Goal: Navigation & Orientation: Understand site structure

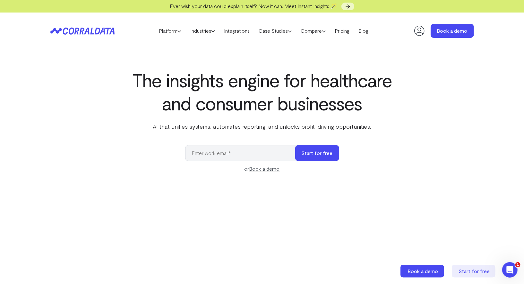
click at [65, 30] on icon at bounding box center [82, 30] width 64 height 7
click at [202, 24] on header "Platform AI Reporting Use AI to effortlessly answer any business questions from…" at bounding box center [262, 31] width 424 height 37
click at [202, 26] on ul "Platform AI Reporting Use AI to effortlessly answer any business questions from…" at bounding box center [263, 31] width 219 height 10
click at [202, 30] on link "Industries" at bounding box center [203, 31] width 34 height 10
